Goal: Task Accomplishment & Management: Manage account settings

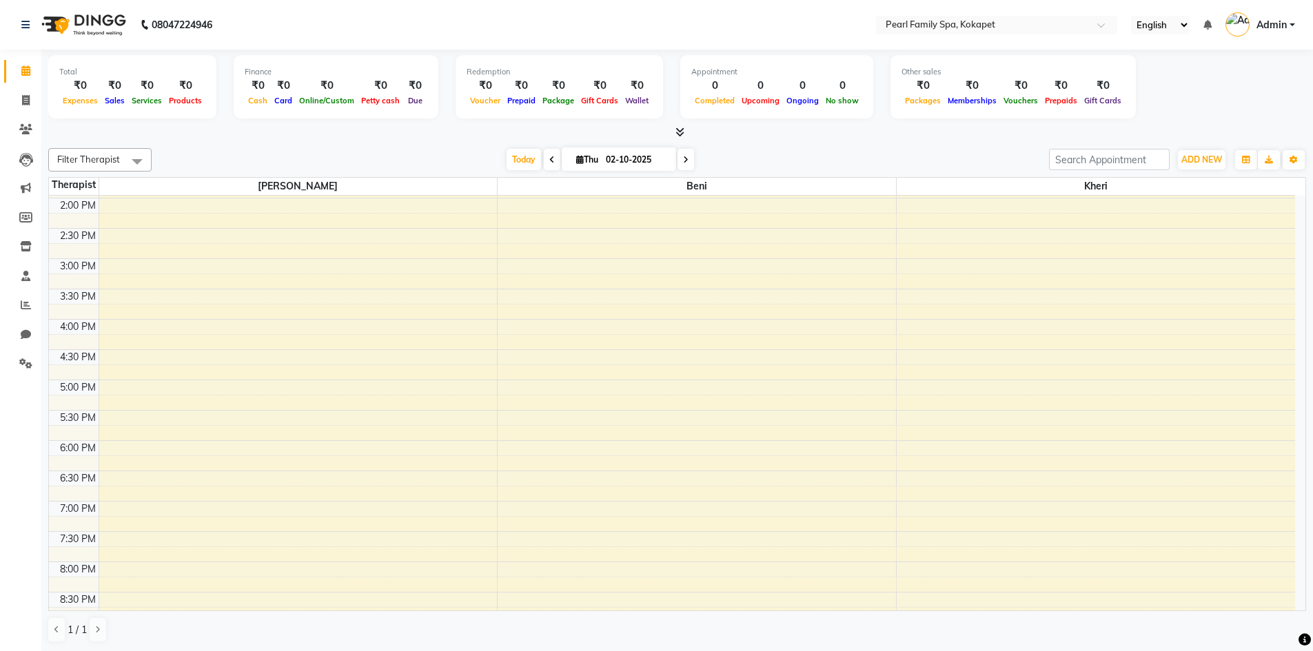
scroll to position [413, 0]
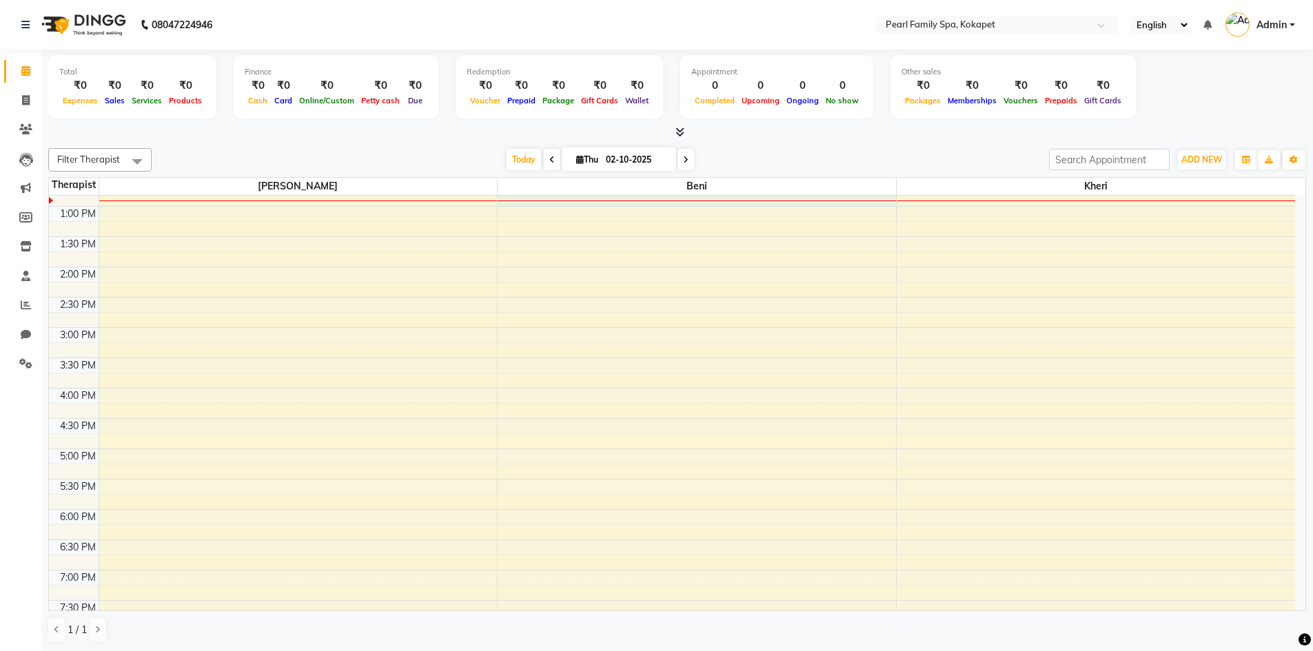
click at [564, 204] on div "6:00 AM 6:30 AM 7:00 AM 7:30 AM 8:00 AM 8:30 AM 9:00 AM 9:30 AM 10:00 AM 10:30 …" at bounding box center [672, 267] width 1246 height 970
select select "87640"
select select "765"
select select "tentative"
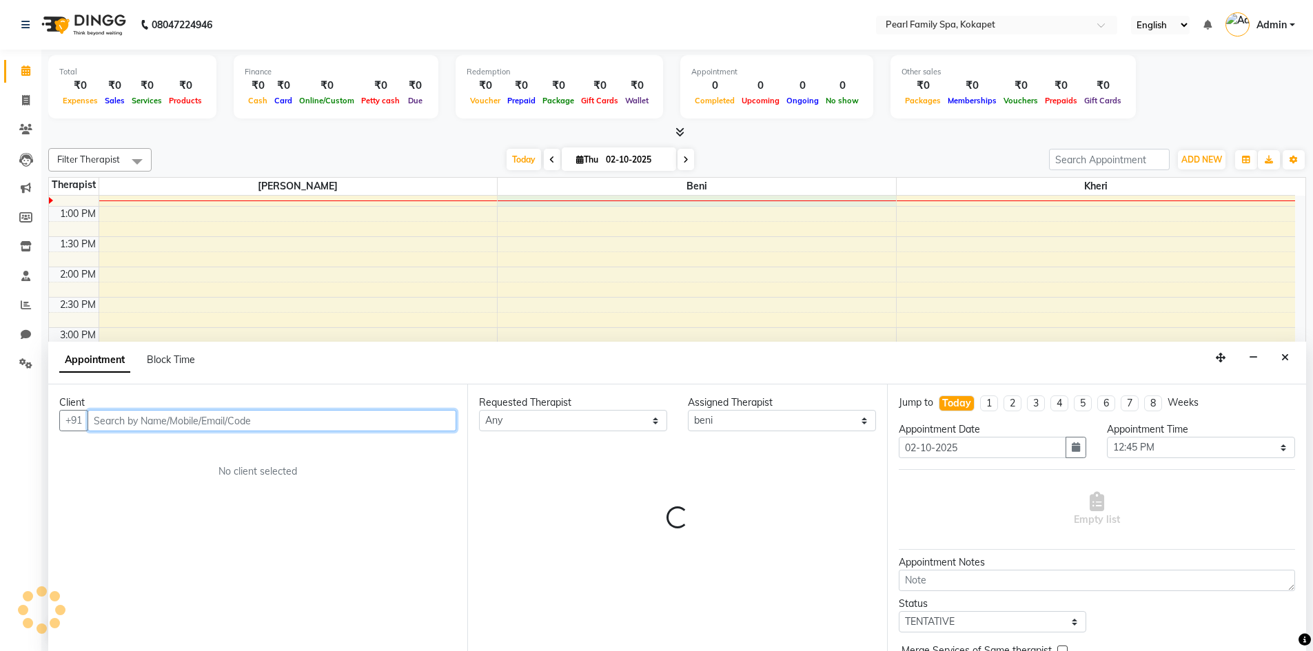
scroll to position [1, 0]
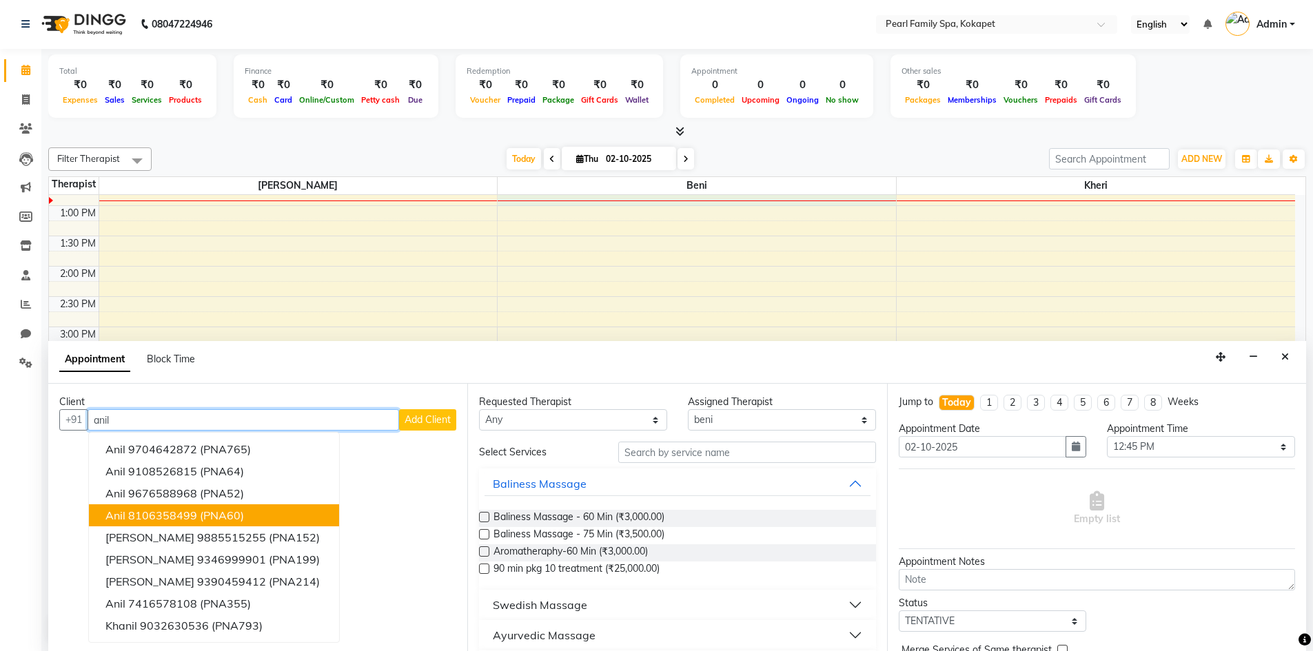
click at [178, 516] on ngb-highlight "8106358499" at bounding box center [162, 516] width 69 height 14
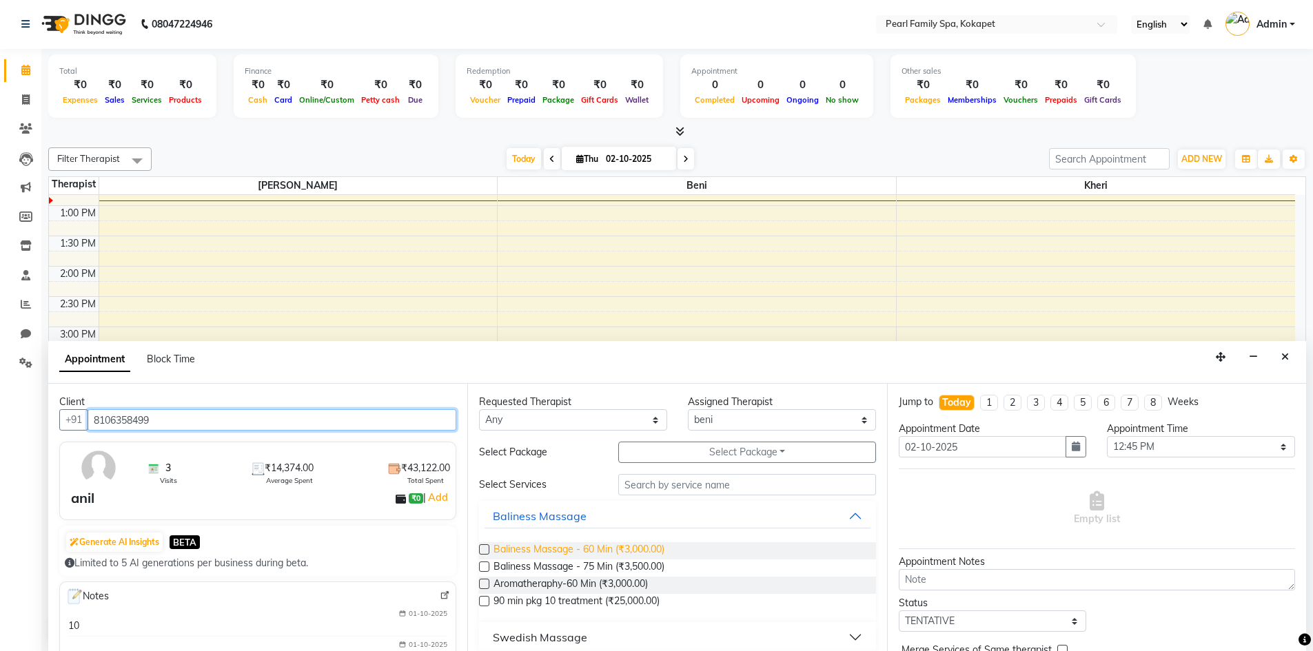
type input "8106358499"
click at [510, 551] on span "Baliness Massage - 60 Min (₹3,000.00)" at bounding box center [578, 550] width 171 height 17
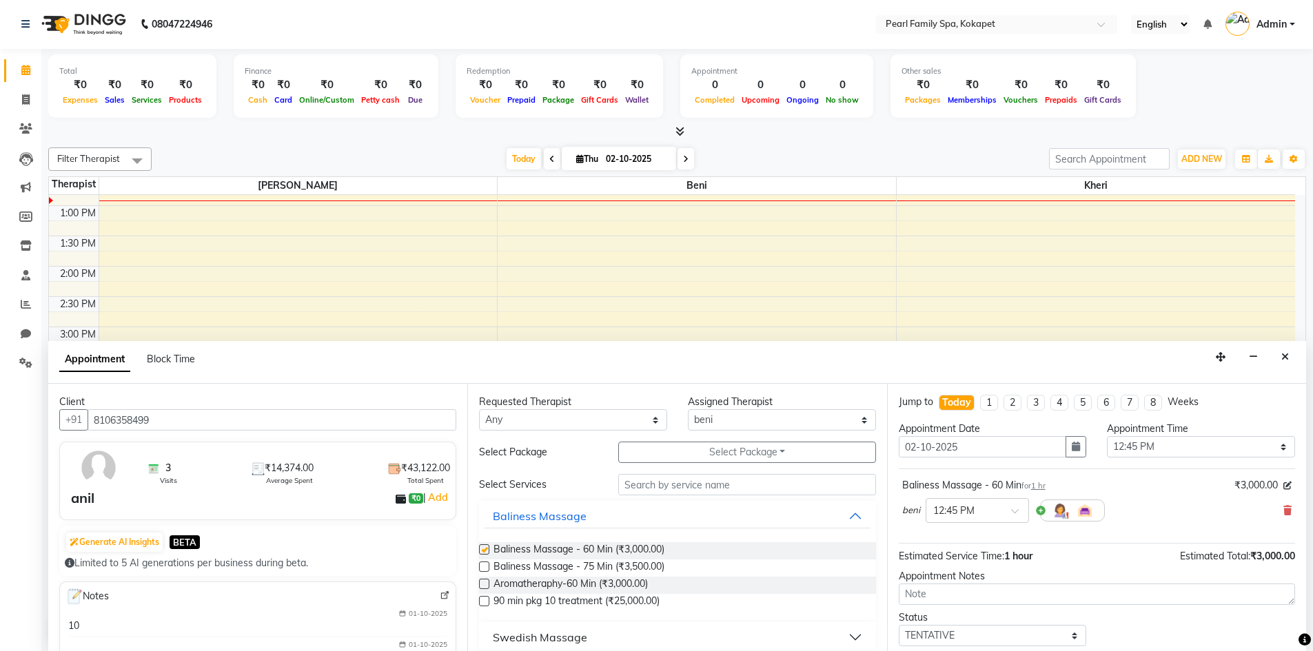
checkbox input "false"
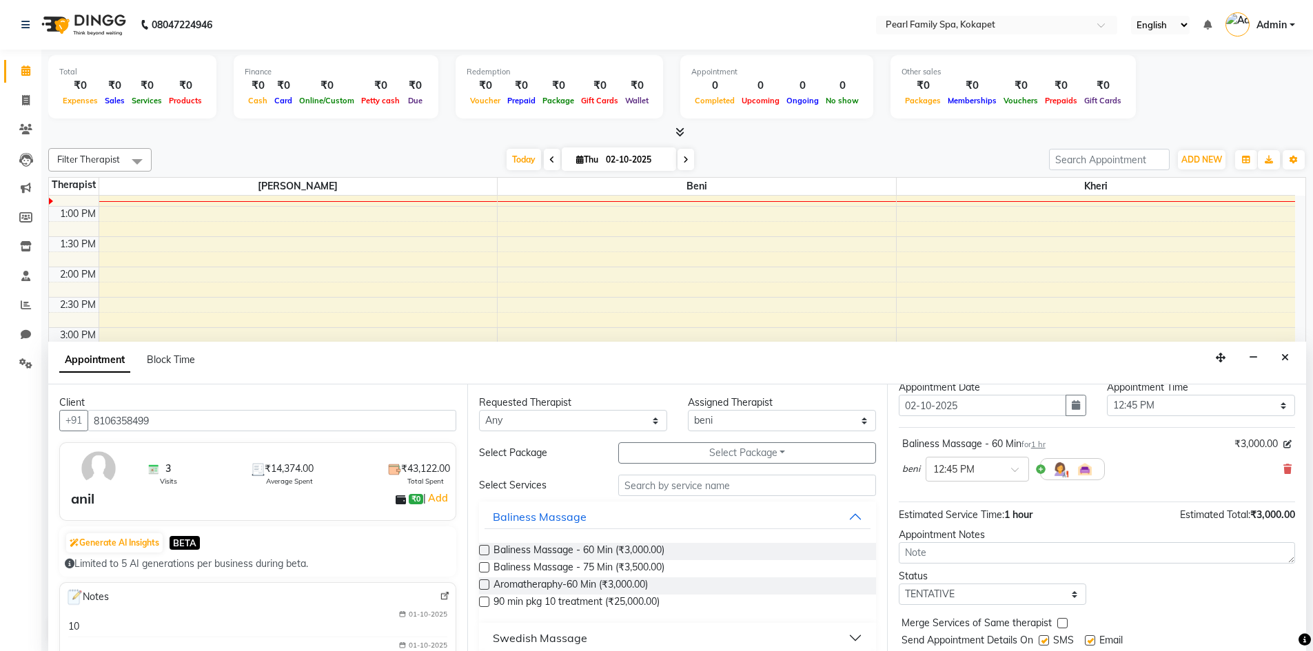
scroll to position [82, 0]
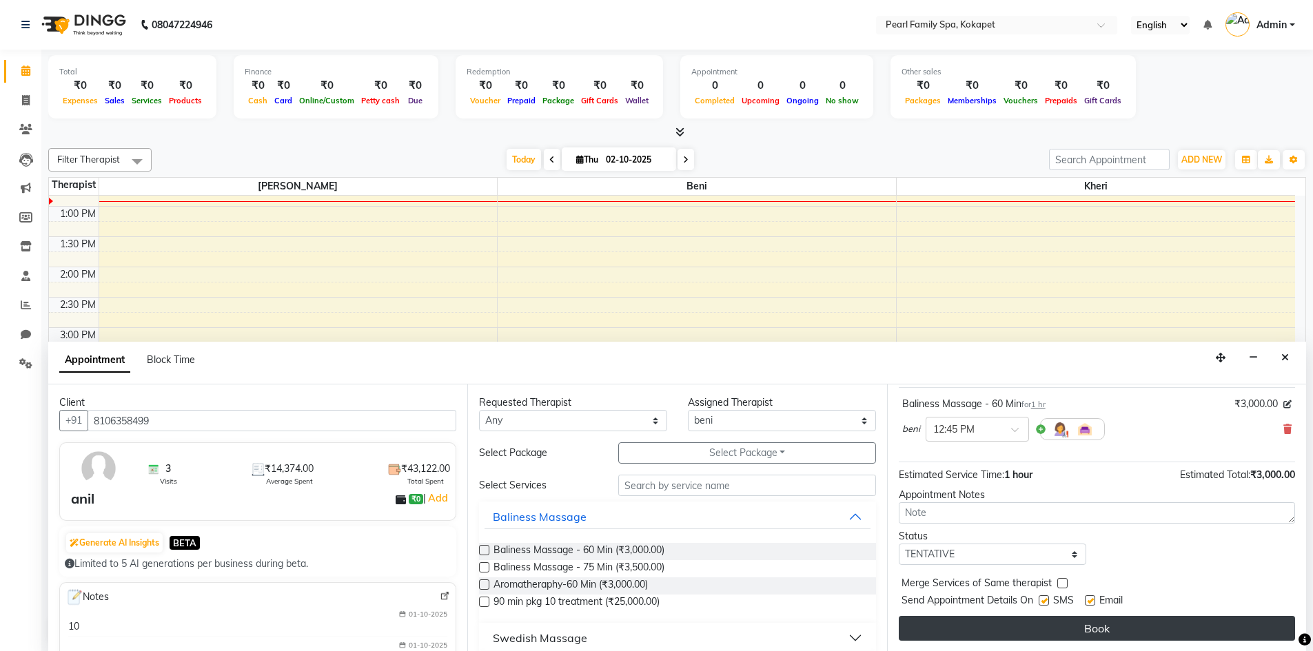
click at [1016, 631] on button "Book" at bounding box center [1097, 628] width 396 height 25
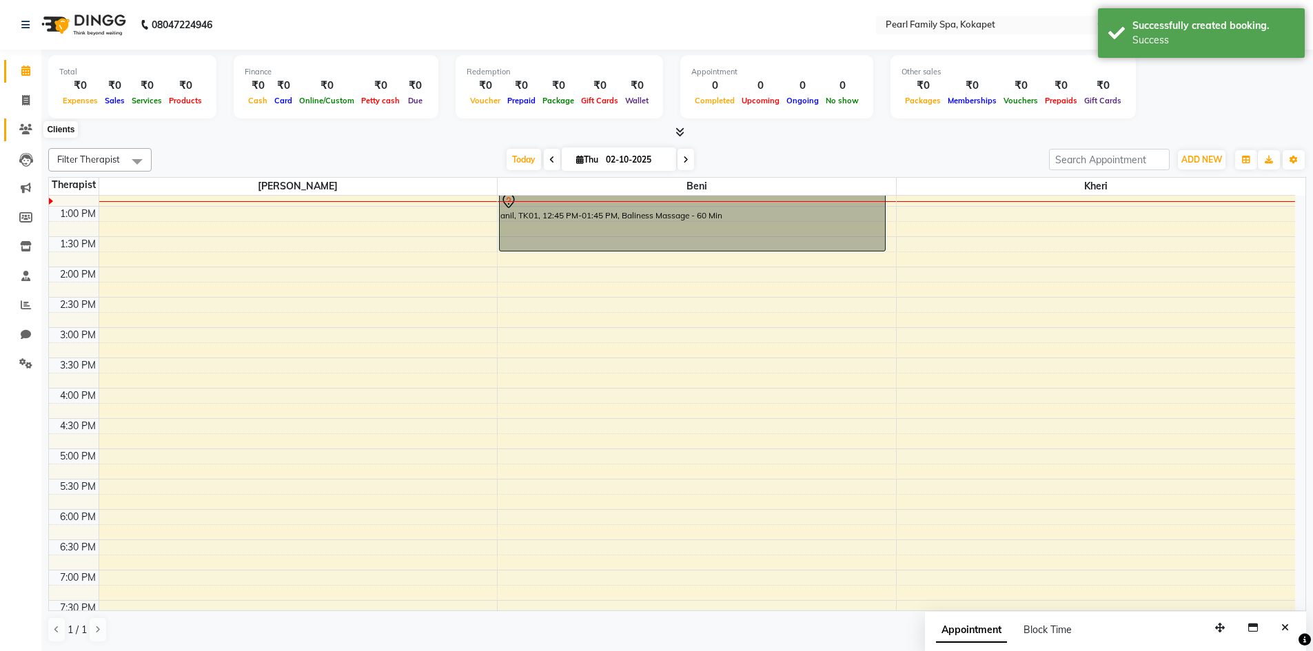
click at [21, 130] on icon at bounding box center [25, 129] width 13 height 10
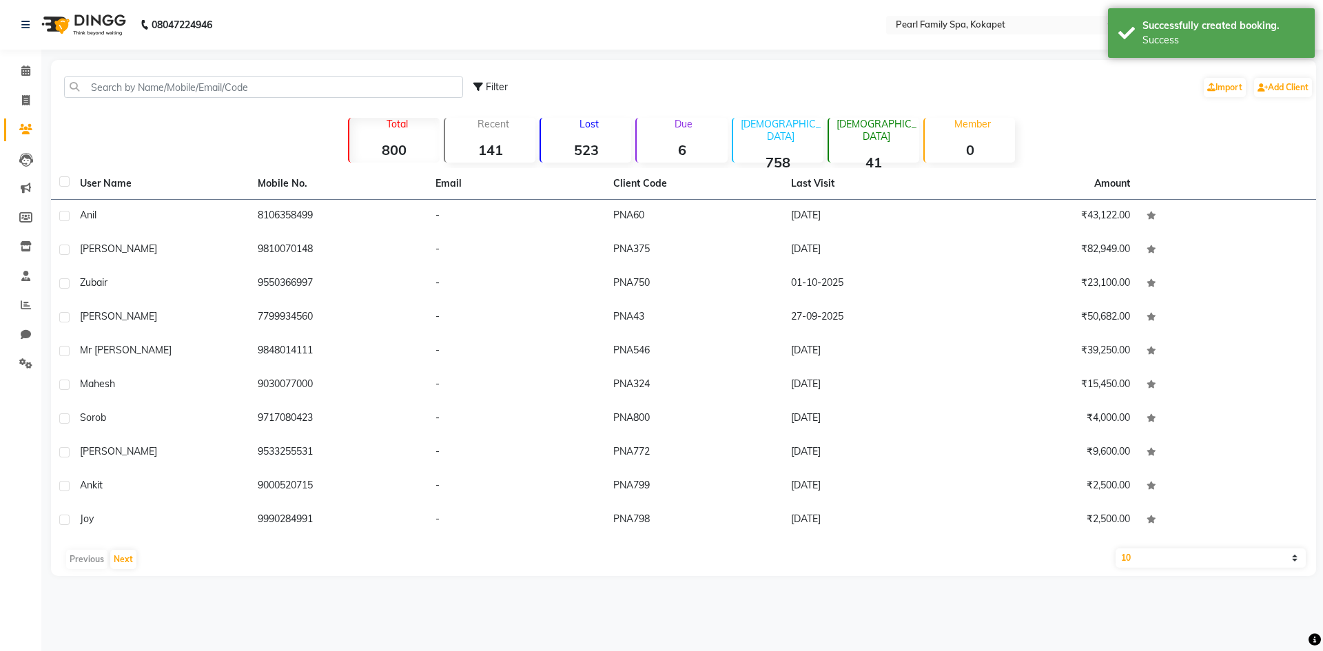
click at [363, 198] on th "Mobile No." at bounding box center [338, 184] width 178 height 32
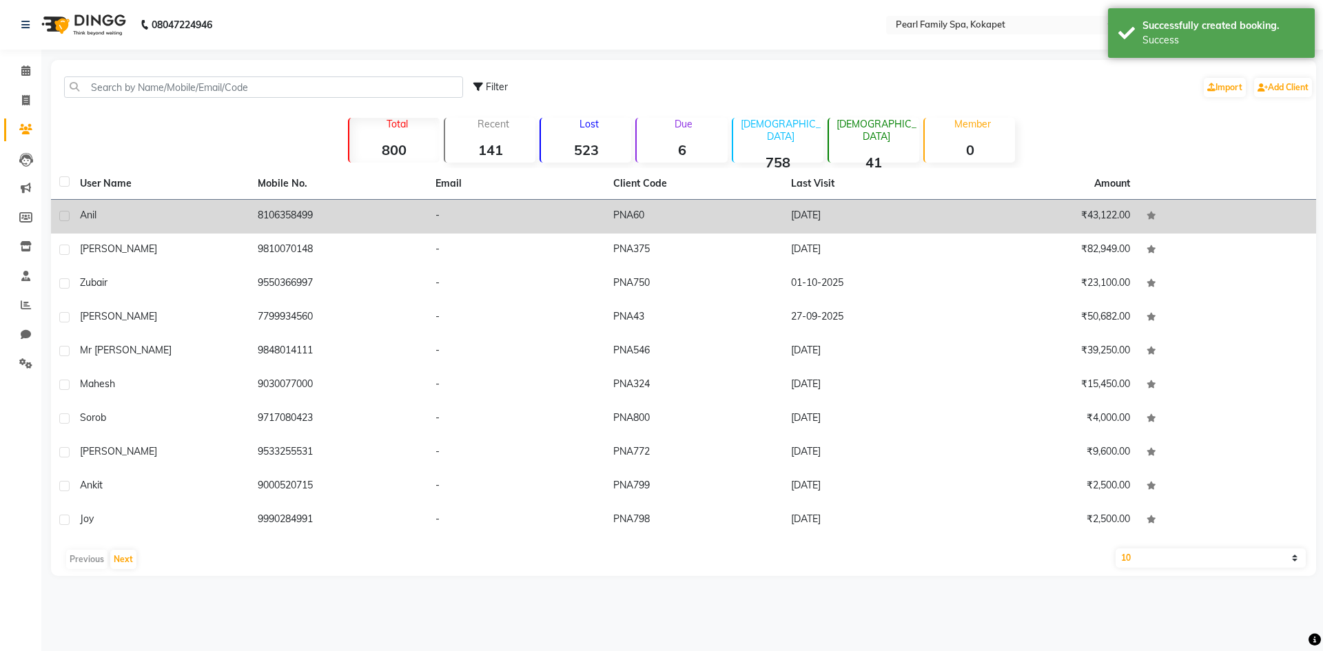
click at [359, 214] on td "8106358499" at bounding box center [338, 217] width 178 height 34
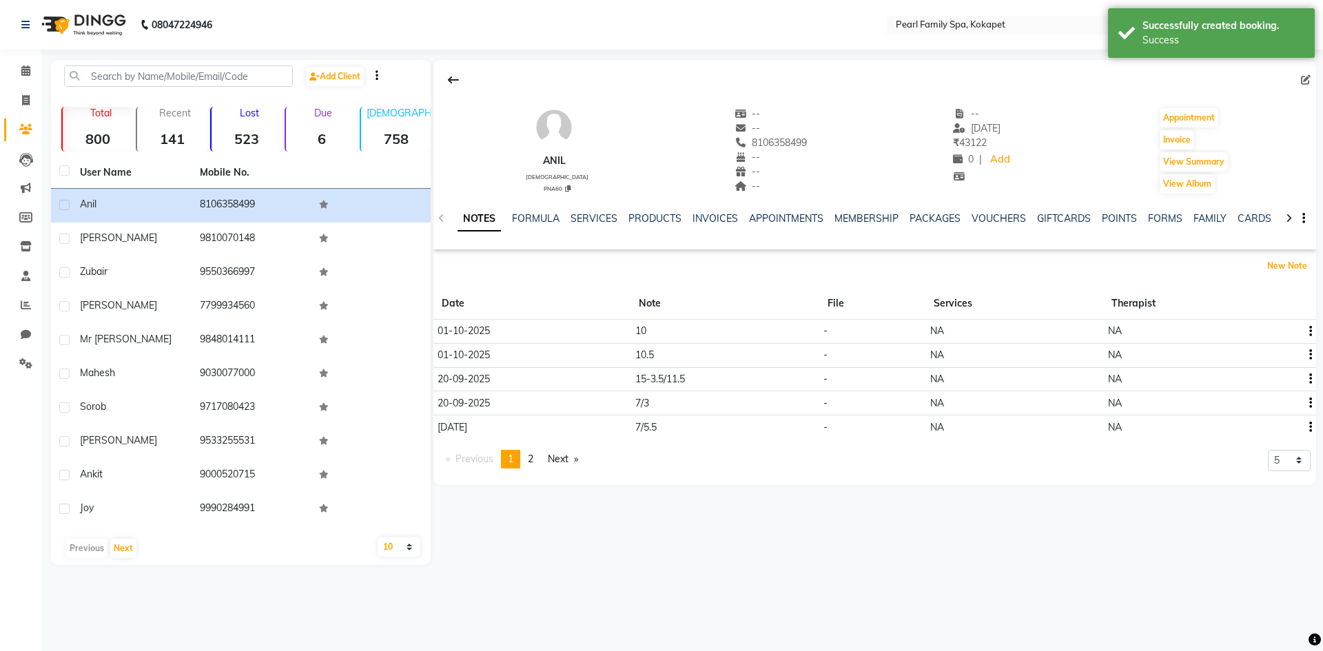
click at [1264, 267] on div "New Note" at bounding box center [1290, 266] width 54 height 22
click at [1296, 260] on button "New Note" at bounding box center [1287, 265] width 47 height 19
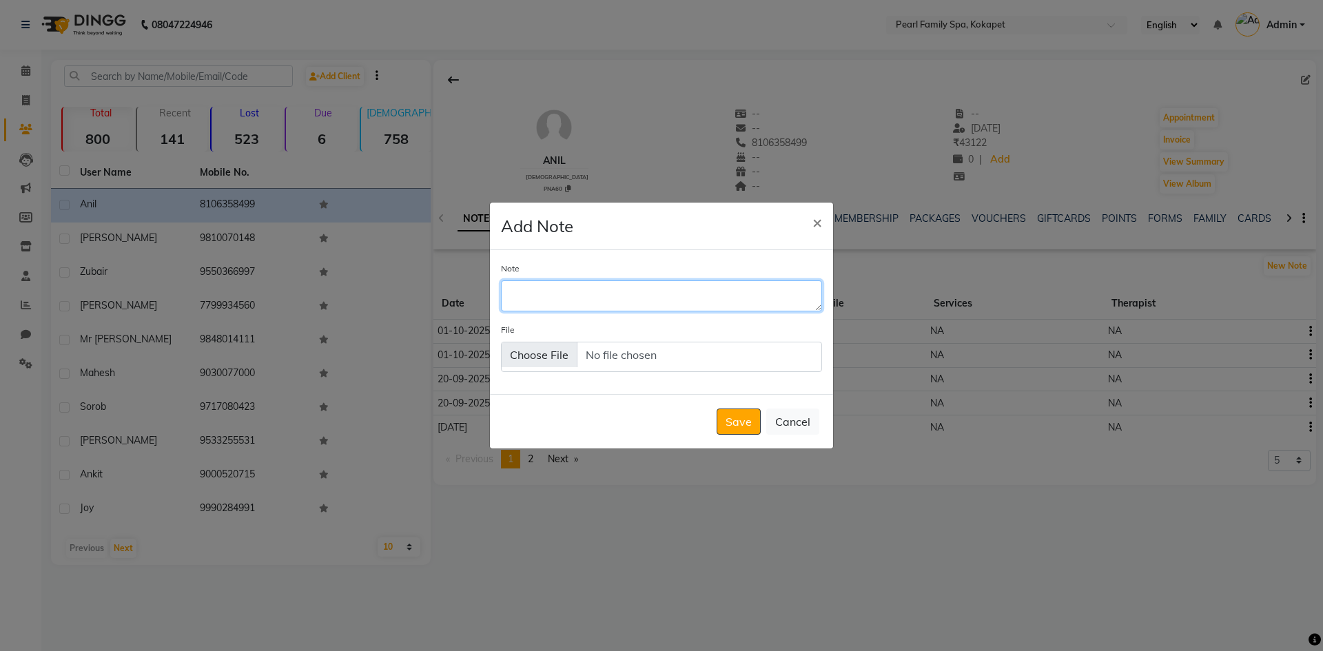
click at [737, 293] on textarea "Note" at bounding box center [661, 295] width 321 height 30
type textarea "8.5"
click at [731, 425] on button "Save" at bounding box center [739, 422] width 44 height 26
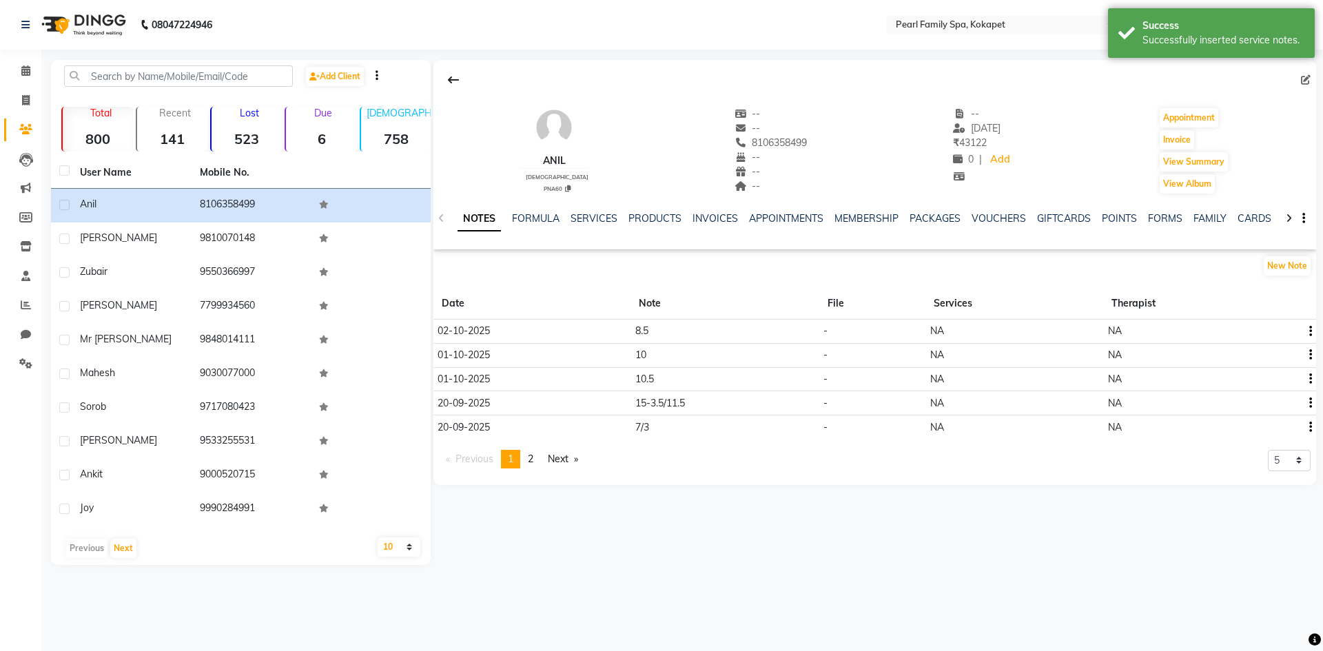
click at [20, 59] on li "Calendar" at bounding box center [20, 72] width 41 height 30
click at [29, 72] on icon at bounding box center [25, 70] width 9 height 10
